Goal: Download file/media

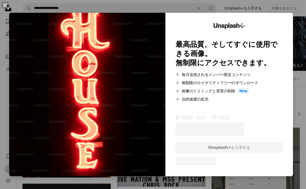
scroll to position [287, 0]
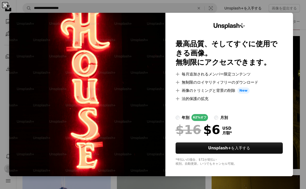
click at [5, 6] on button "An X shape" at bounding box center [5, 5] width 6 height 6
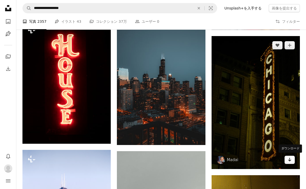
click at [288, 160] on icon "Arrow pointing down" at bounding box center [290, 159] width 4 height 6
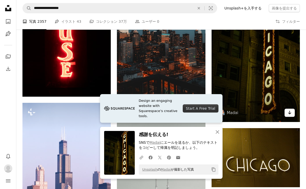
scroll to position [334, 0]
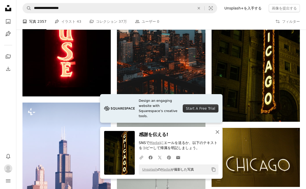
click at [217, 131] on icon "An X shape" at bounding box center [217, 132] width 6 height 6
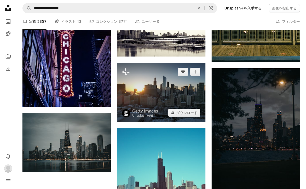
scroll to position [578, 0]
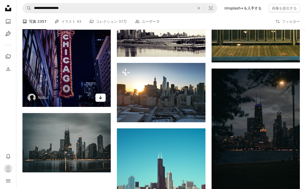
click at [101, 97] on icon "Arrow pointing down" at bounding box center [100, 97] width 4 height 6
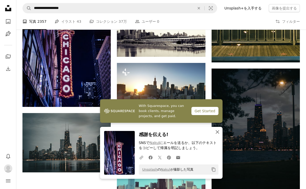
click at [217, 133] on icon "An X shape" at bounding box center [217, 132] width 6 height 6
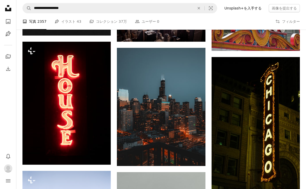
scroll to position [265, 0]
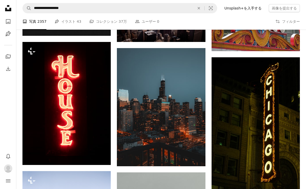
click at [53, 0] on nav "**********" at bounding box center [161, 8] width 290 height 16
